Goal: Information Seeking & Learning: Learn about a topic

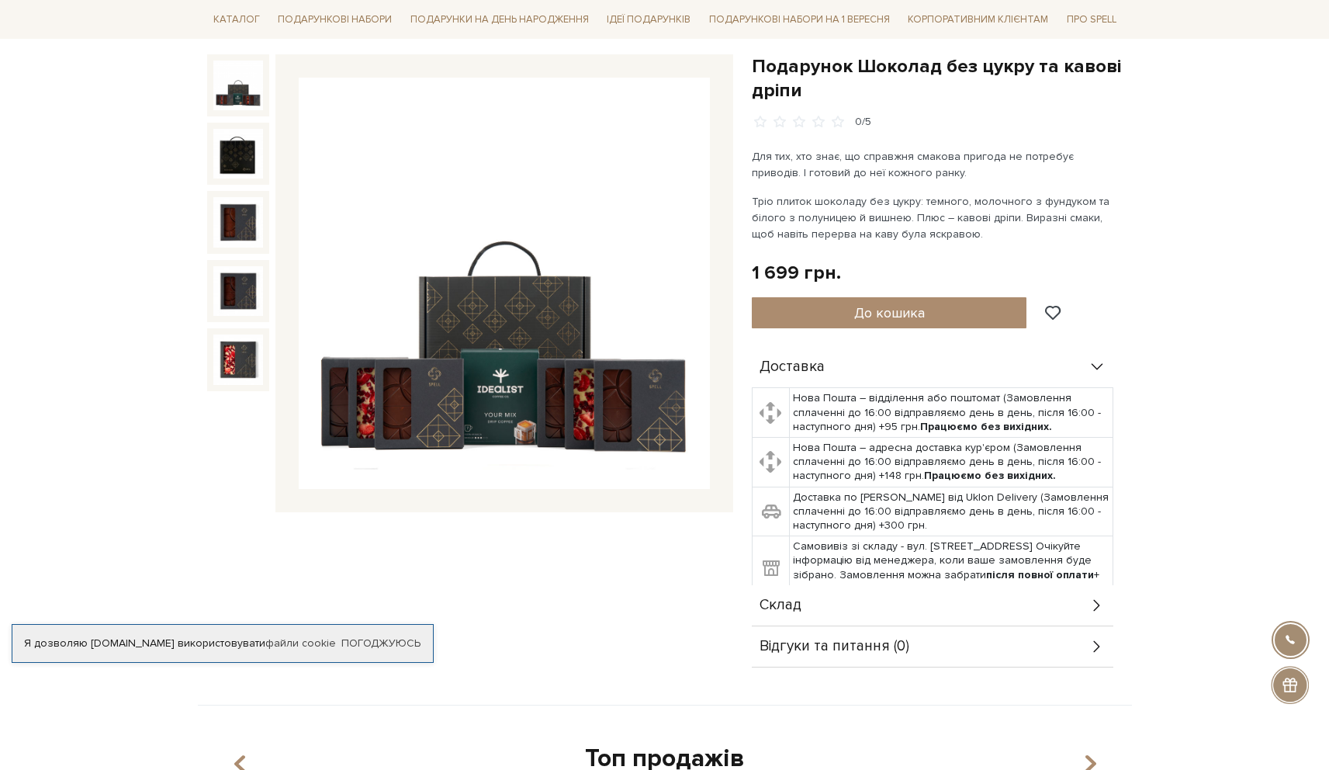
scroll to position [158, 0]
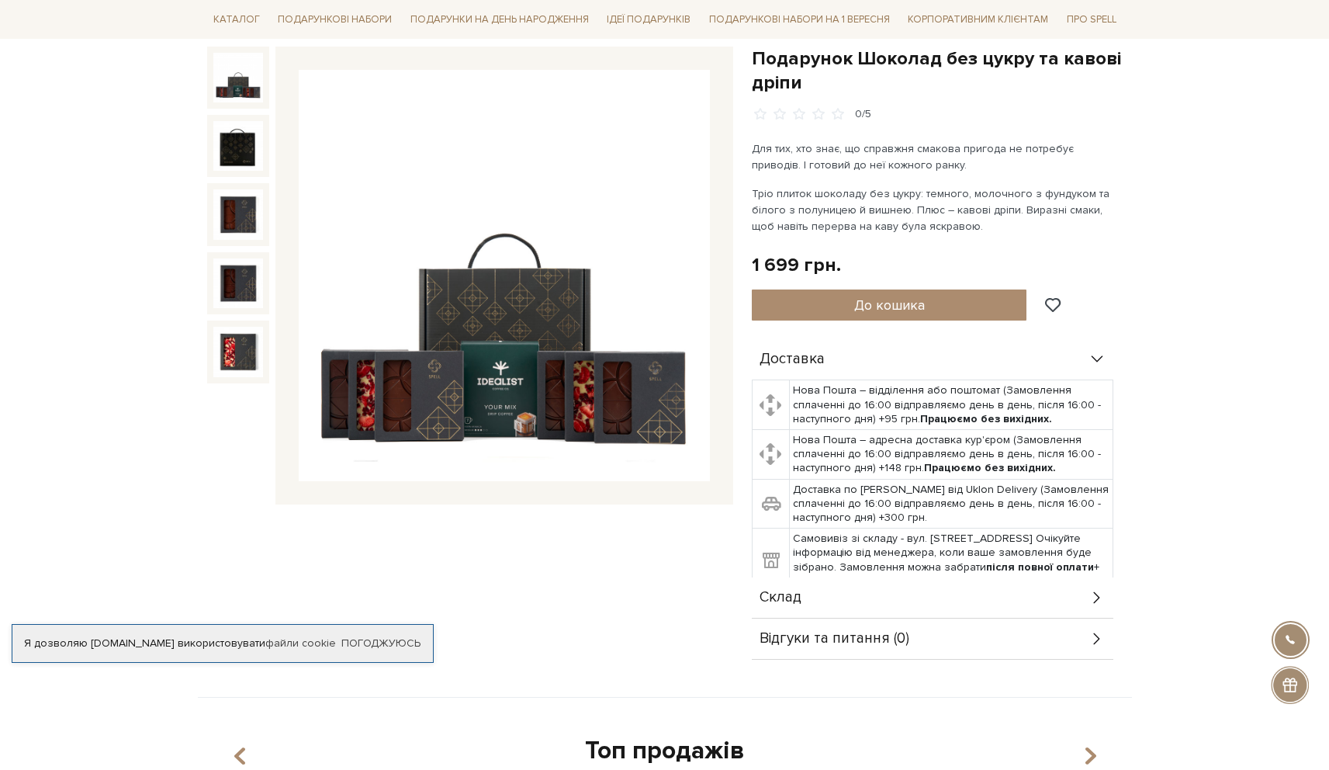
click at [424, 284] on img at bounding box center [504, 275] width 411 height 411
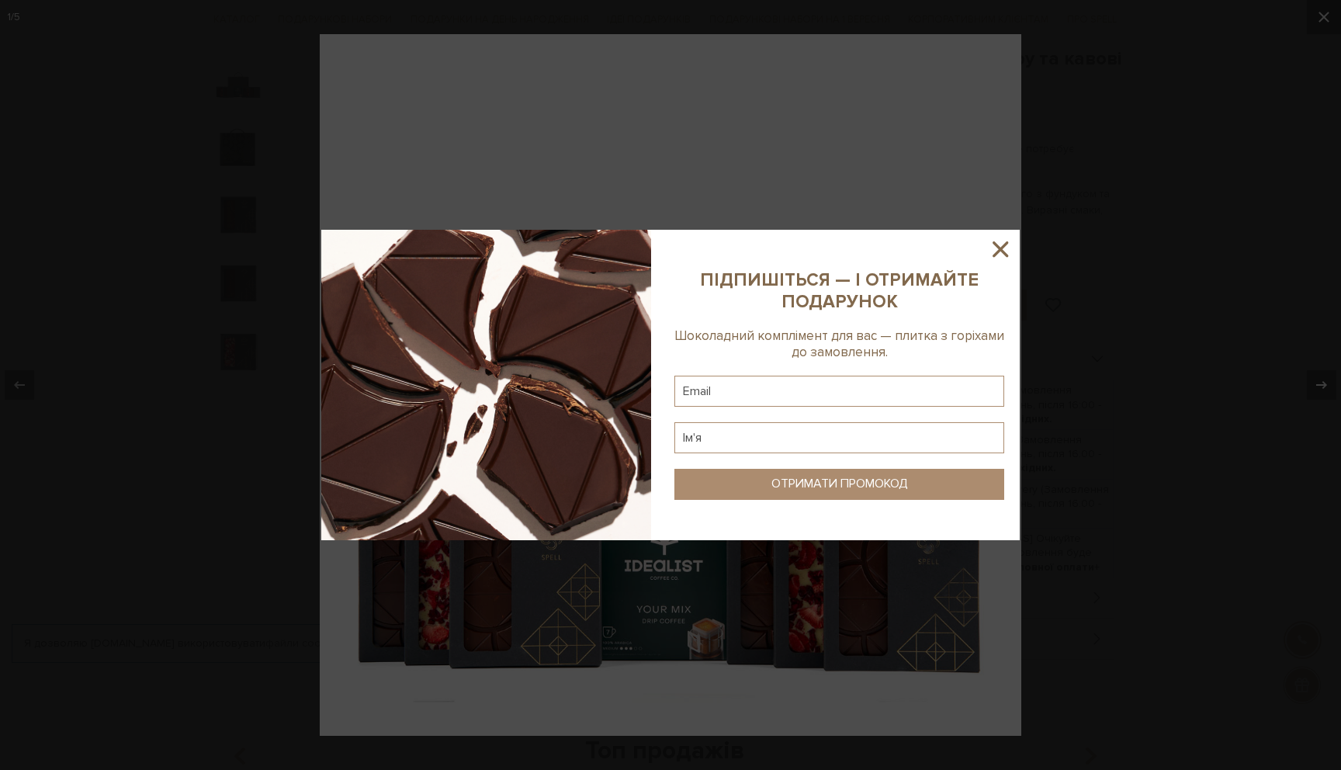
click at [1003, 238] on icon at bounding box center [1000, 249] width 26 height 26
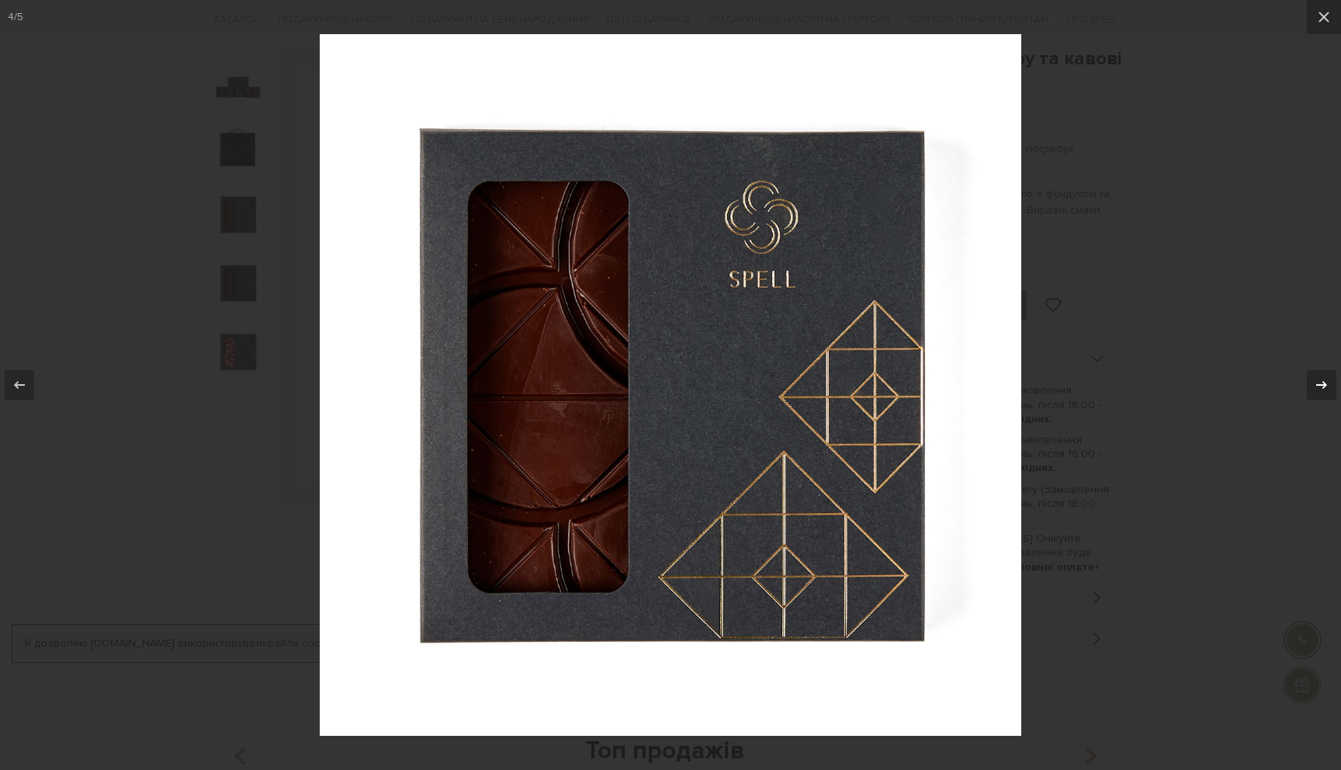
click at [1317, 376] on icon at bounding box center [1321, 384] width 19 height 19
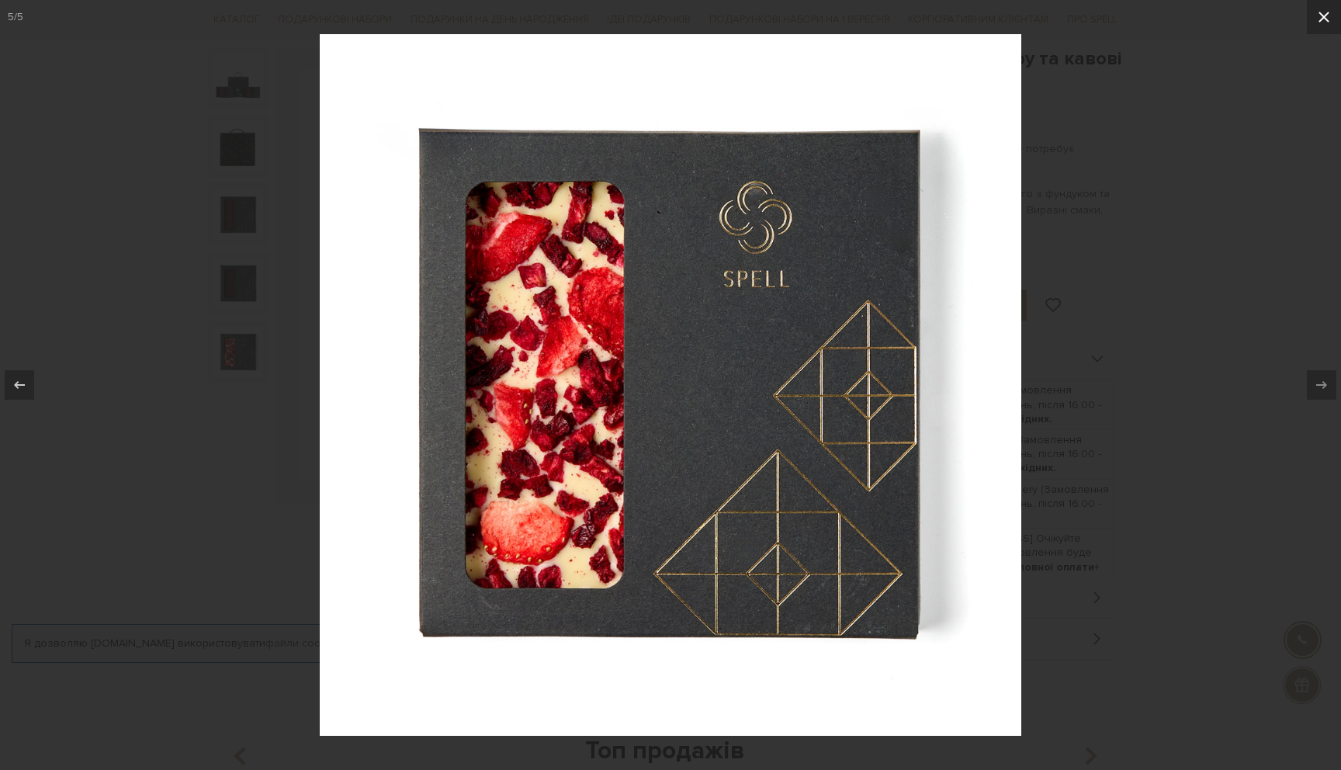
click at [1328, 28] on button at bounding box center [1323, 17] width 34 height 34
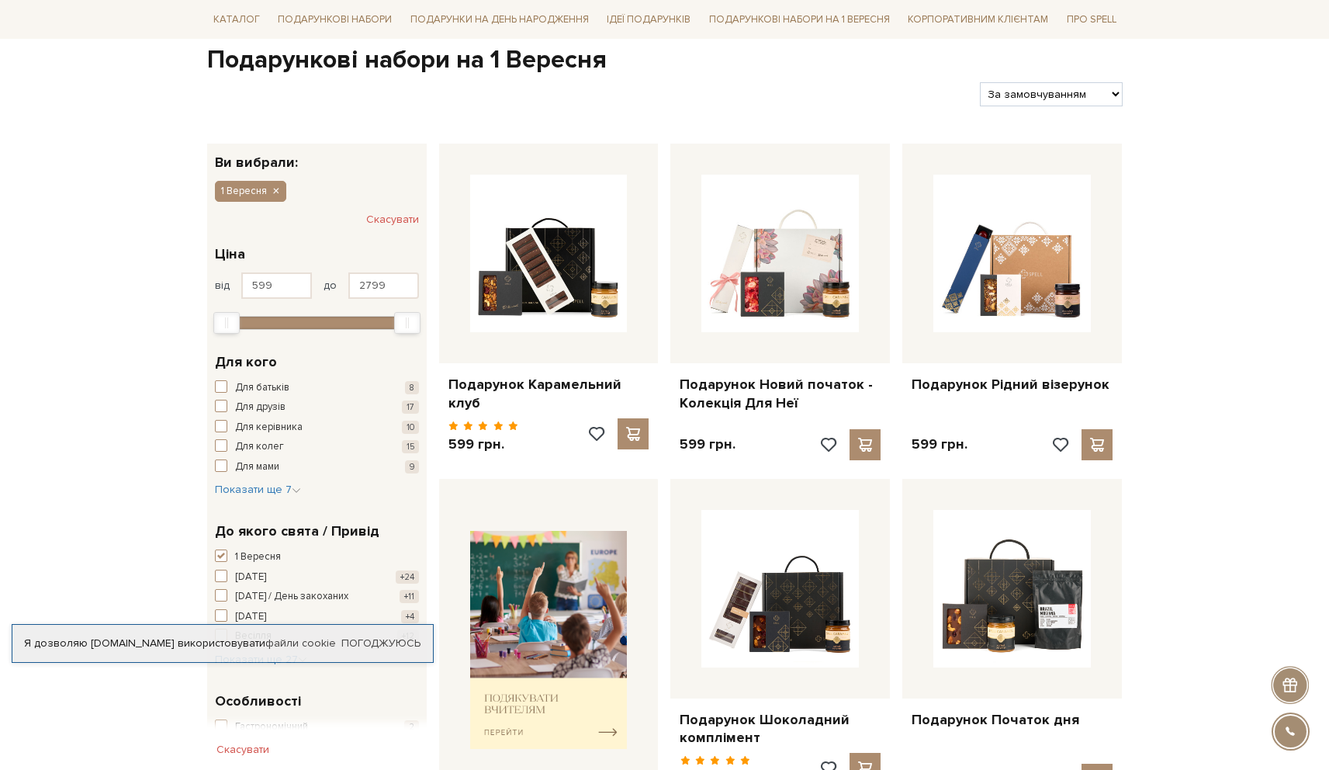
scroll to position [179, 0]
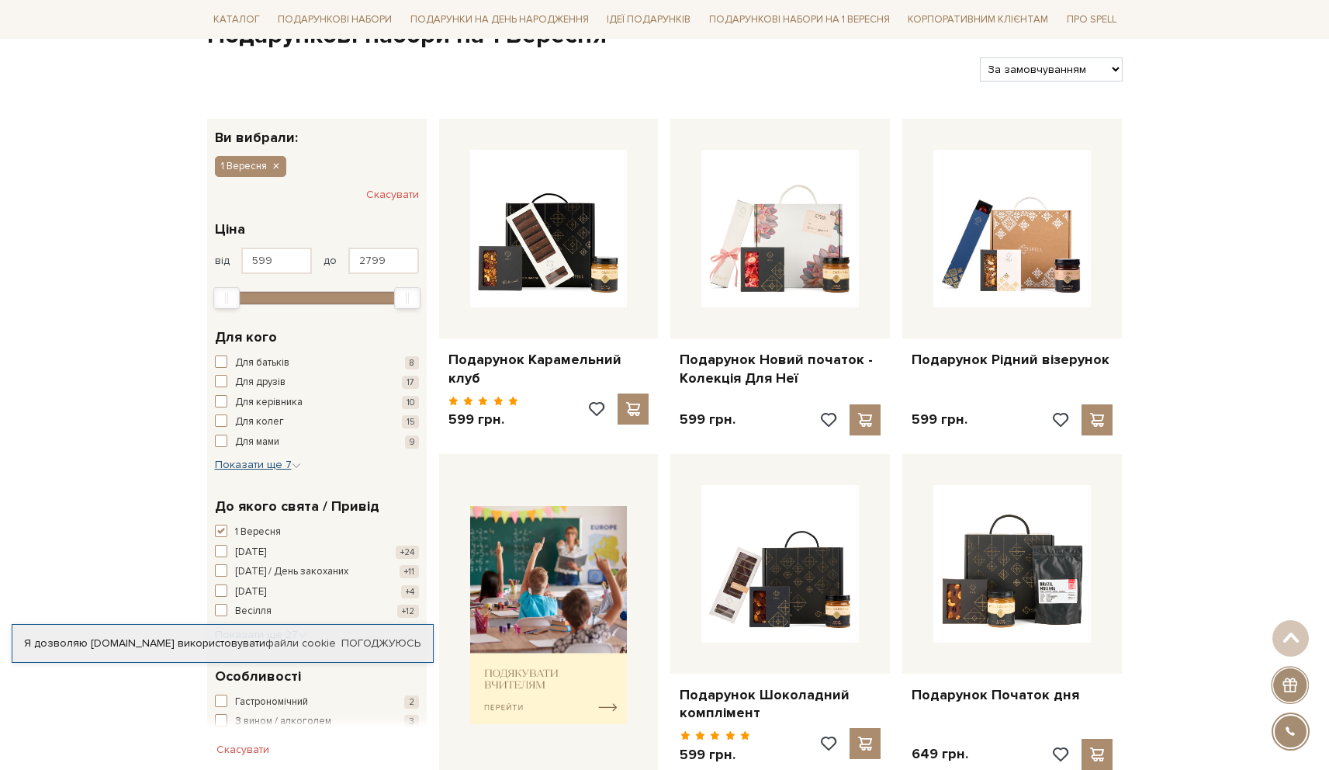
click at [264, 464] on span "Показати ще 7" at bounding box center [258, 464] width 86 height 13
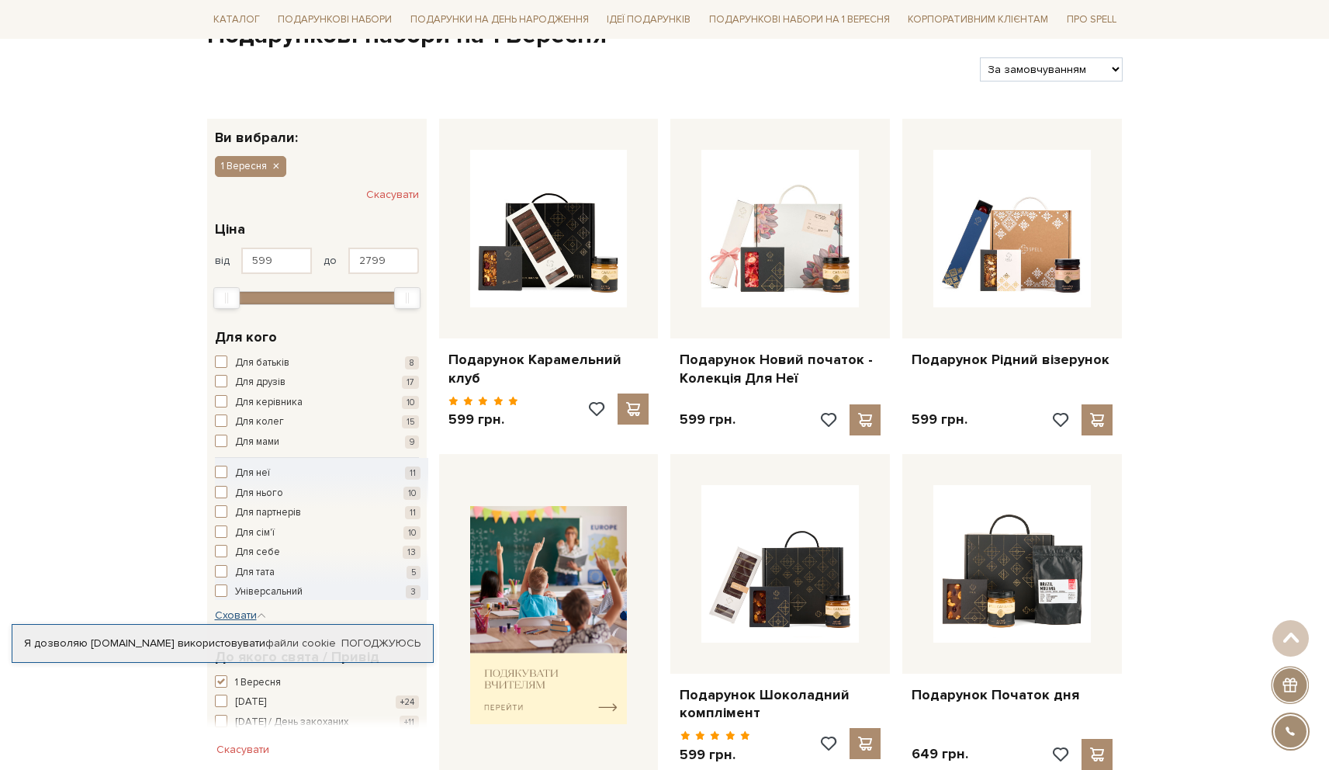
scroll to position [211, 0]
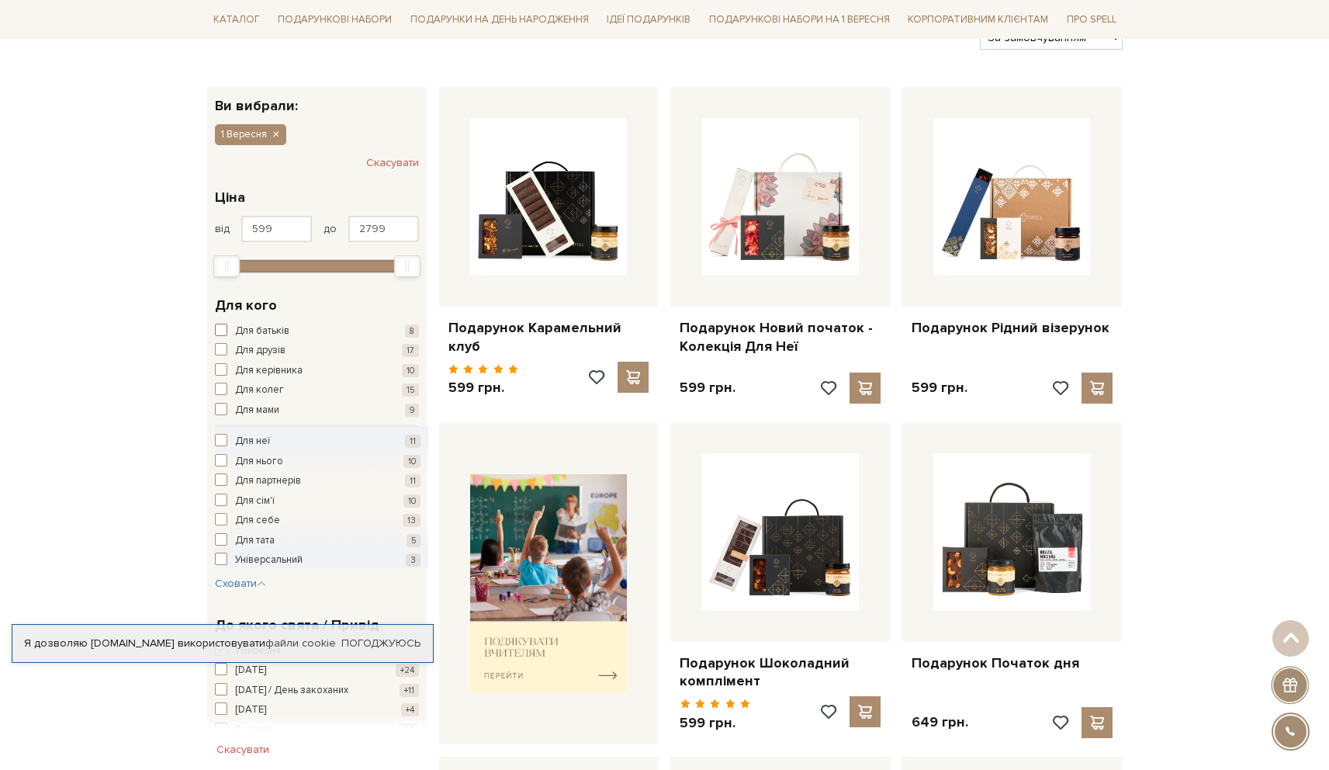
click at [224, 327] on span "button" at bounding box center [221, 329] width 12 height 12
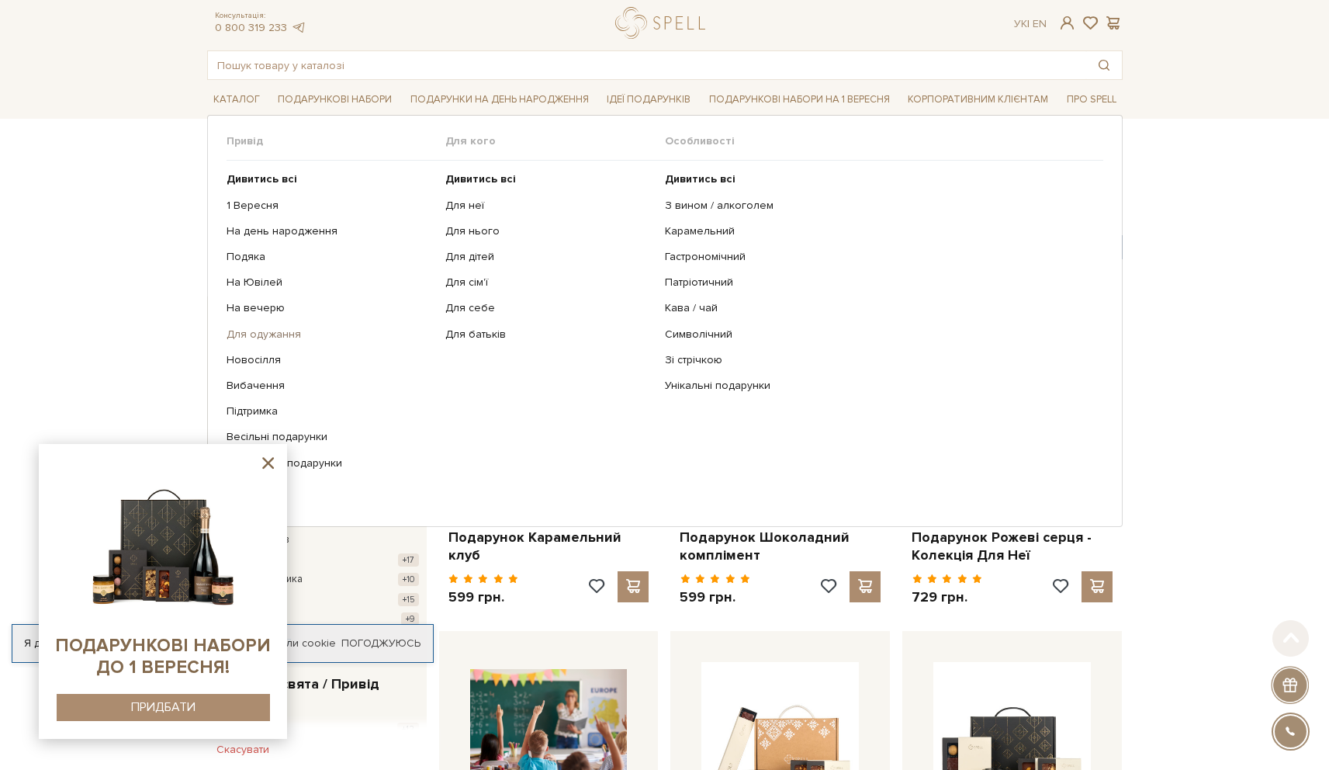
scroll to position [39, 0]
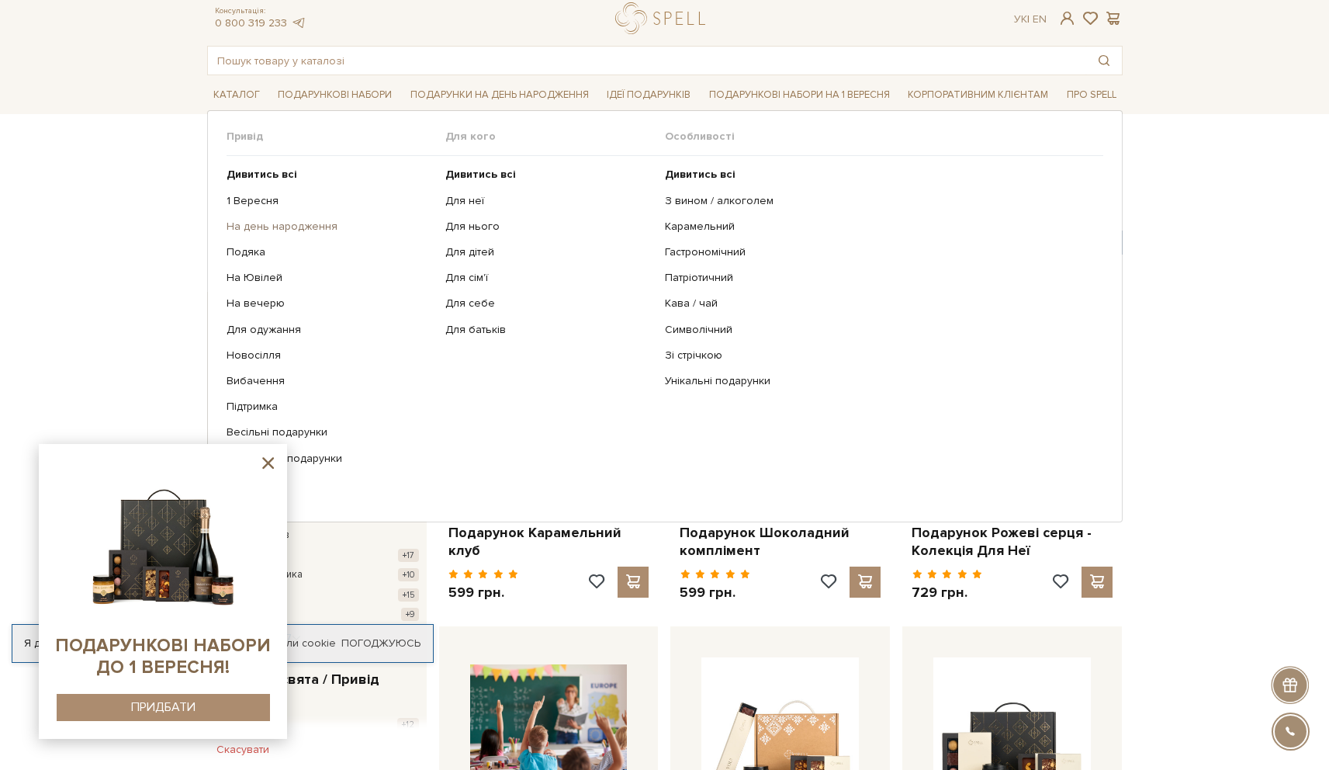
click at [279, 226] on link "На день народження" at bounding box center [331, 227] width 208 height 14
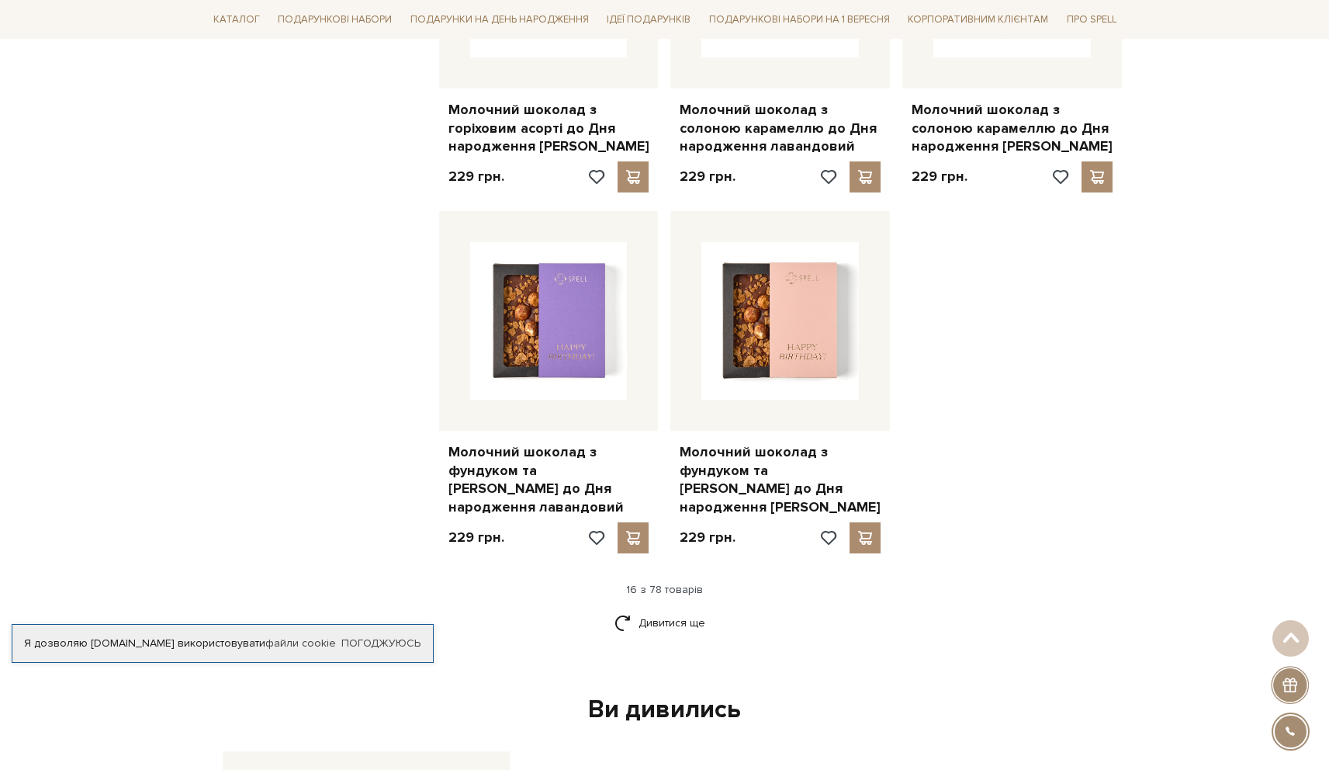
scroll to position [1800, 0]
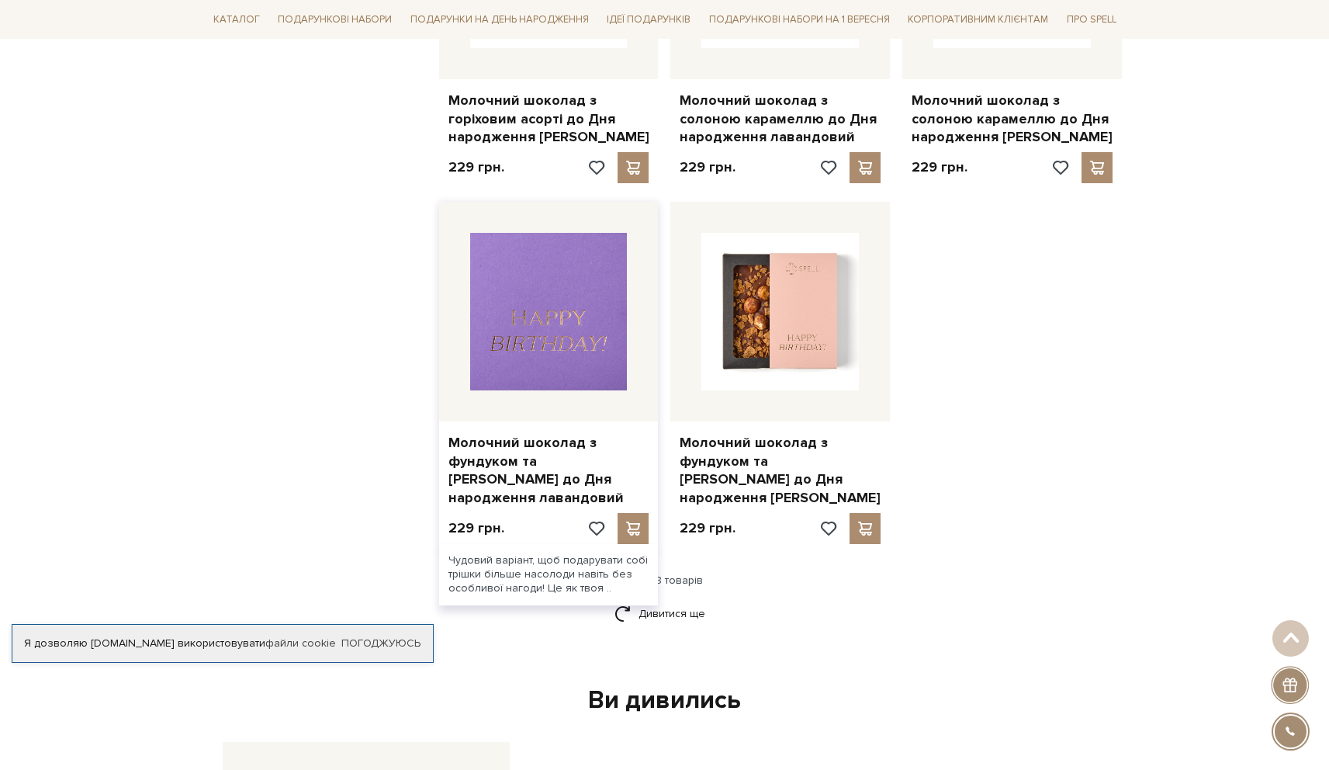
click at [544, 279] on img at bounding box center [548, 311] width 157 height 157
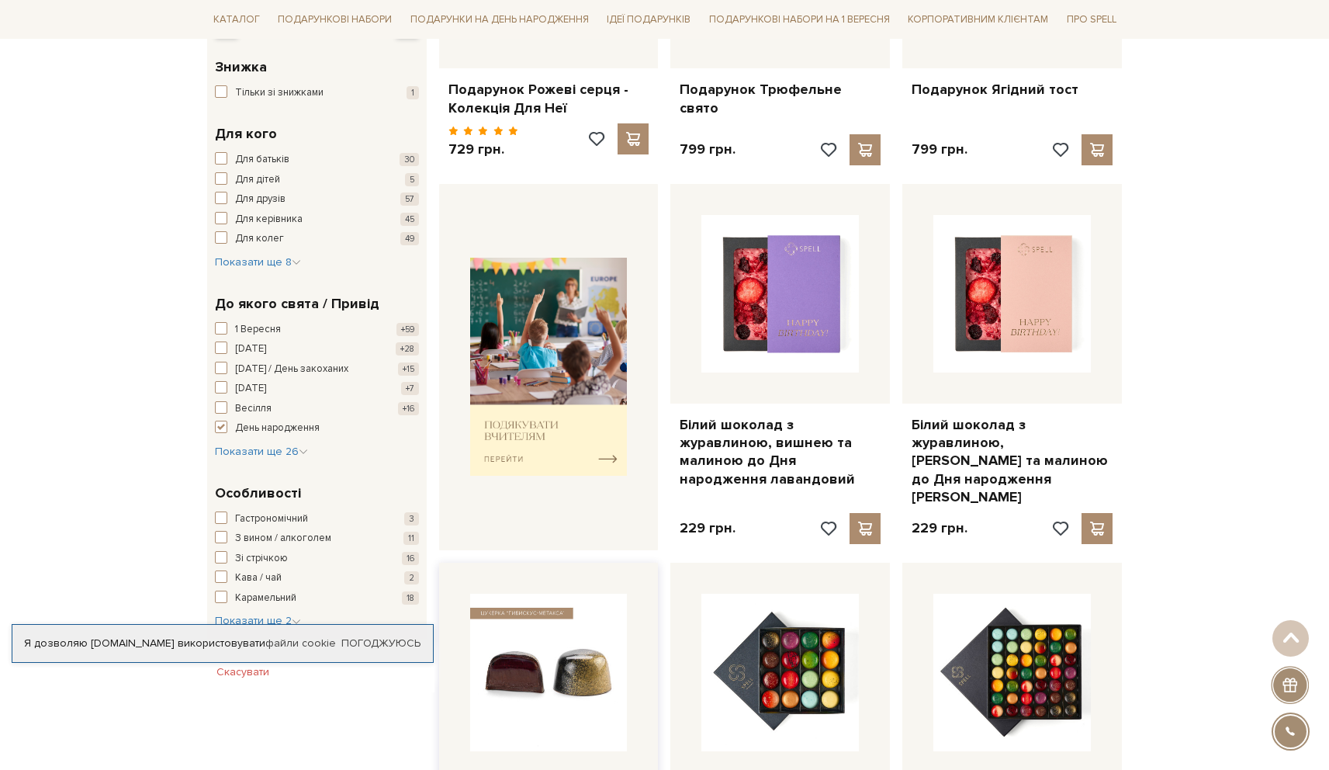
scroll to position [0, 0]
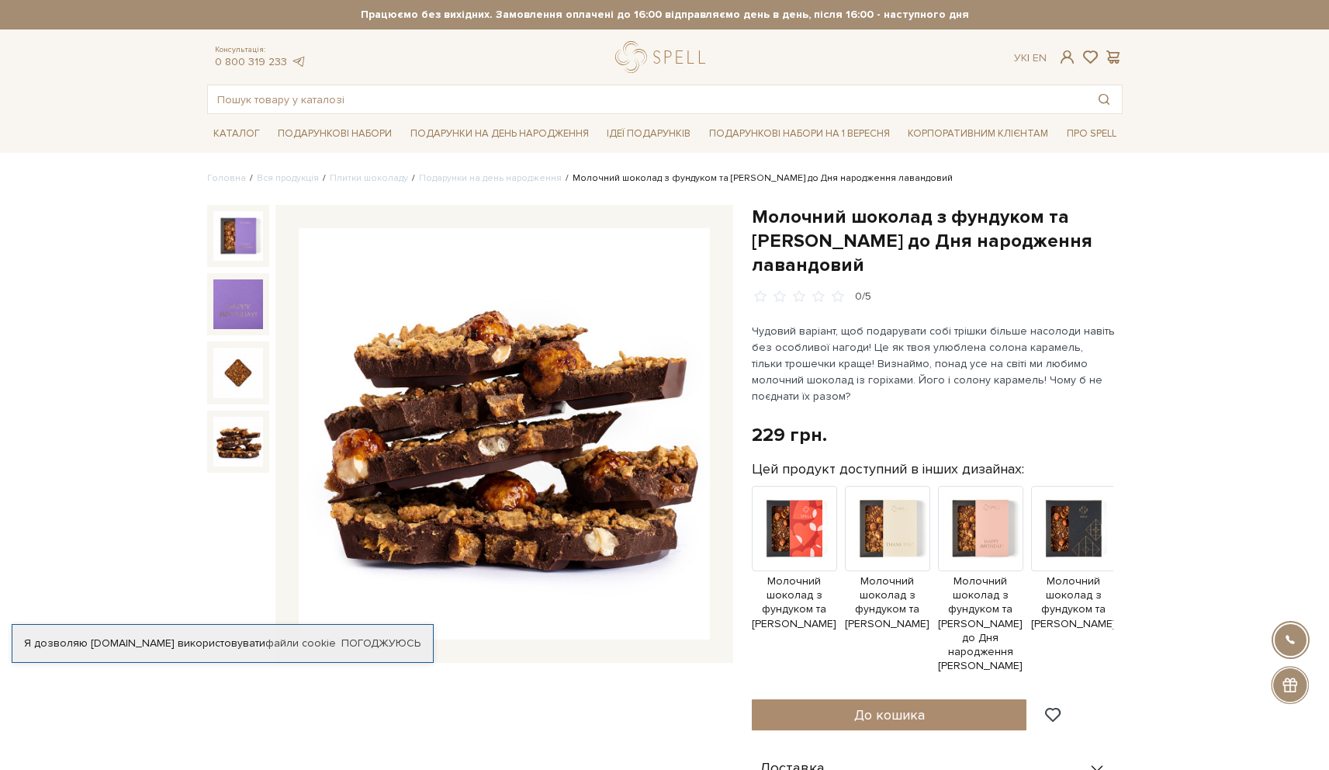
click at [849, 360] on p "Чудовий варіант, щоб подарувати собі трішки більше насолоди навіть без особливо…" at bounding box center [934, 363] width 364 height 81
